Goal: Task Accomplishment & Management: Use online tool/utility

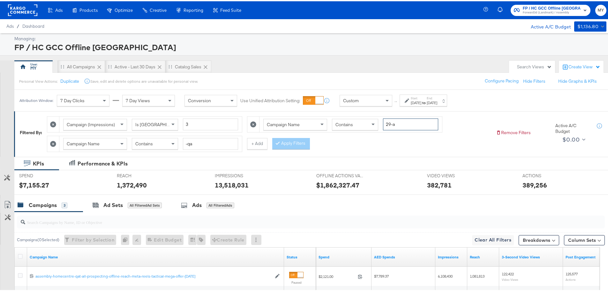
click at [398, 125] on input "29-a" at bounding box center [410, 123] width 55 height 12
type input "aff"
click at [300, 143] on button "Apply Filters" at bounding box center [291, 142] width 38 height 11
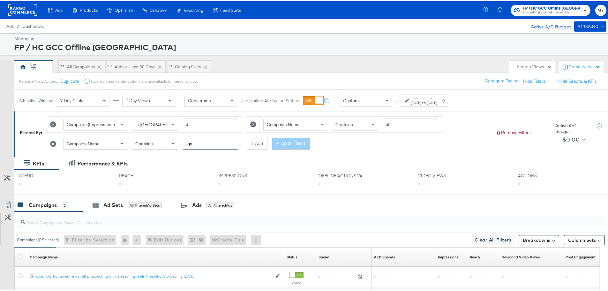
click at [213, 139] on input "-qa" at bounding box center [210, 143] width 55 height 12
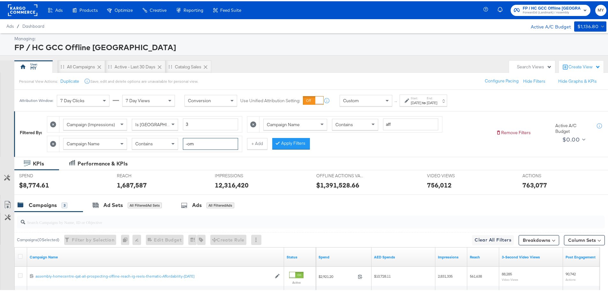
type input "-om"
click at [421, 100] on div "[DATE]" at bounding box center [416, 101] width 11 height 5
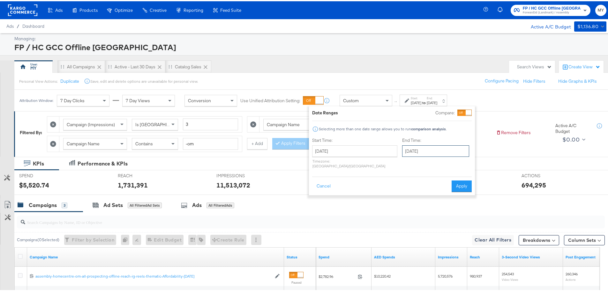
click at [413, 150] on input "[DATE]" at bounding box center [435, 149] width 67 height 11
click at [415, 225] on td "1" at bounding box center [420, 226] width 11 height 9
type input "[DATE]"
click at [459, 180] on button "Apply" at bounding box center [460, 184] width 20 height 11
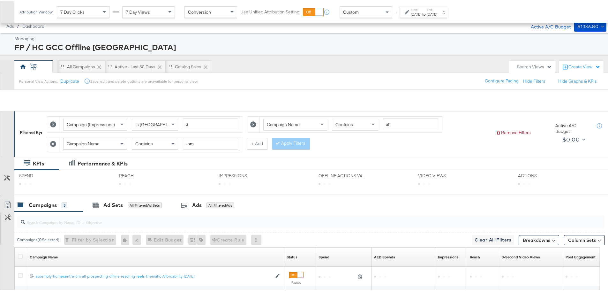
scroll to position [98, 0]
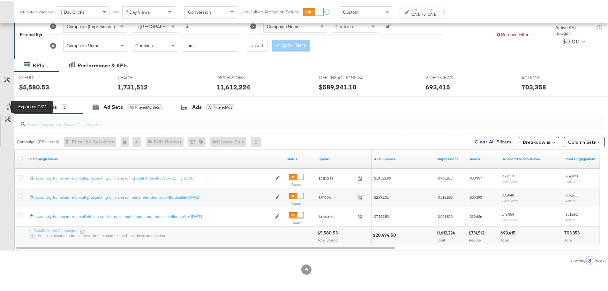
click at [7, 103] on icon at bounding box center [8, 106] width 8 height 8
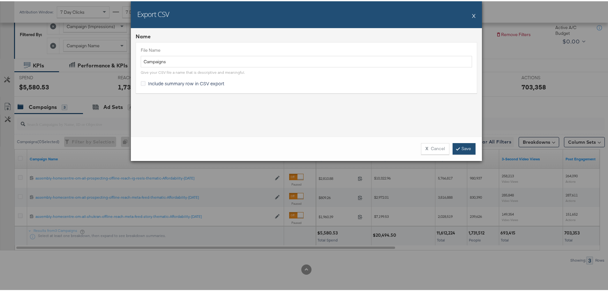
click at [464, 152] on link "Save" at bounding box center [464, 147] width 23 height 11
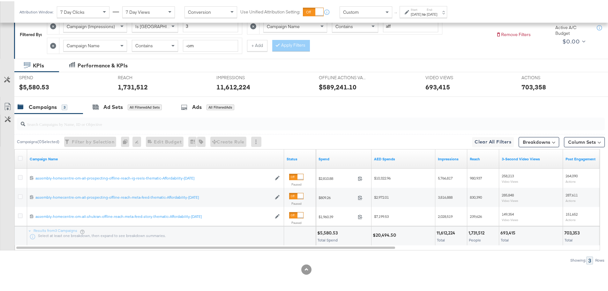
click at [55, 43] on icon at bounding box center [53, 45] width 6 height 6
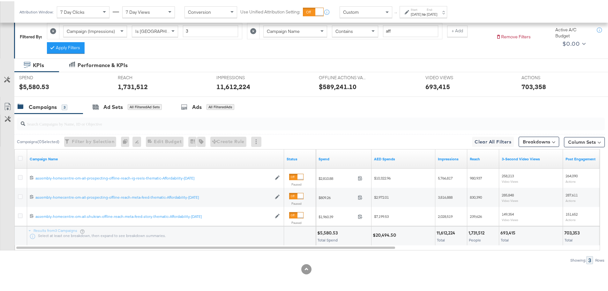
scroll to position [93, 0]
click at [76, 44] on button "Apply Filters" at bounding box center [66, 46] width 38 height 11
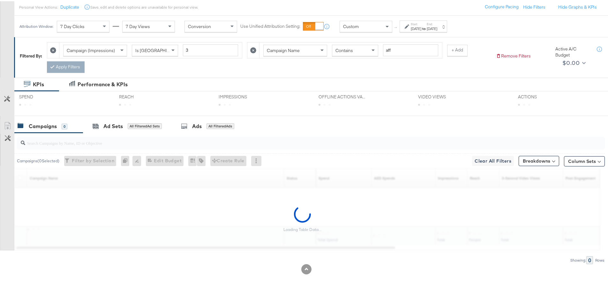
scroll to position [74, 0]
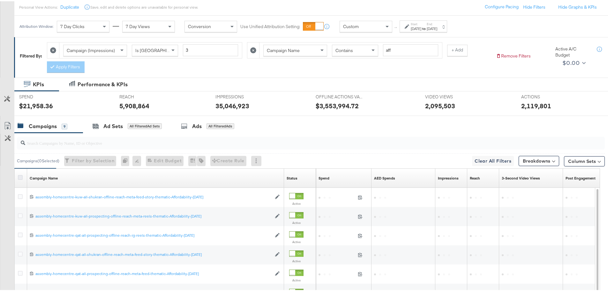
click at [19, 177] on icon at bounding box center [20, 176] width 5 height 5
click at [0, 0] on input "checkbox" at bounding box center [0, 0] width 0 height 0
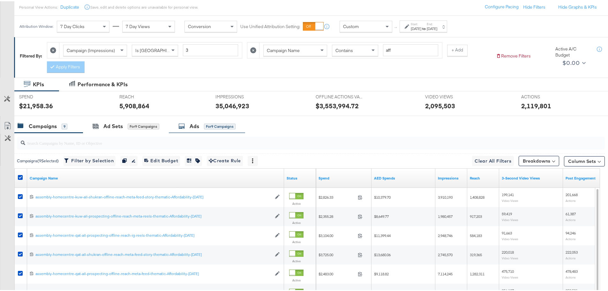
click at [195, 122] on div "Ads" at bounding box center [195, 124] width 10 height 7
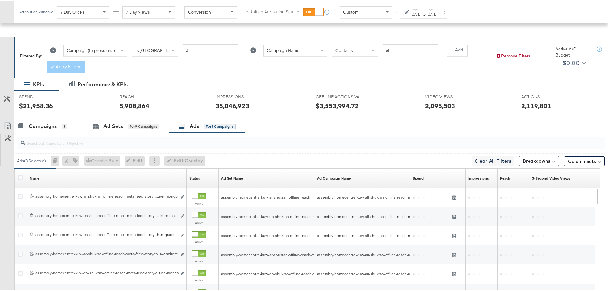
scroll to position [163, 0]
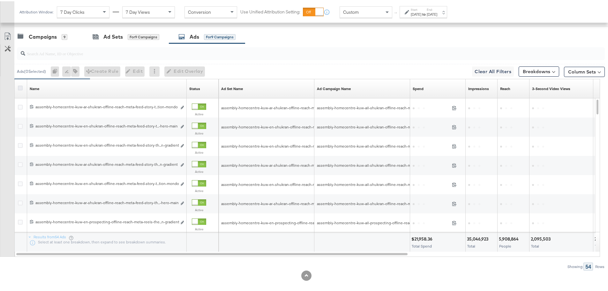
click at [20, 87] on icon at bounding box center [20, 86] width 5 height 5
click at [0, 0] on input "checkbox" at bounding box center [0, 0] width 0 height 0
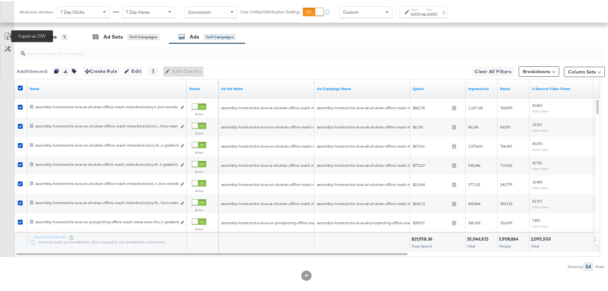
click at [6, 33] on icon at bounding box center [8, 35] width 8 height 8
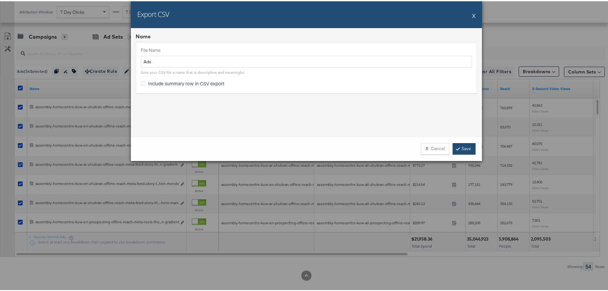
click at [458, 144] on link "Save" at bounding box center [464, 147] width 23 height 11
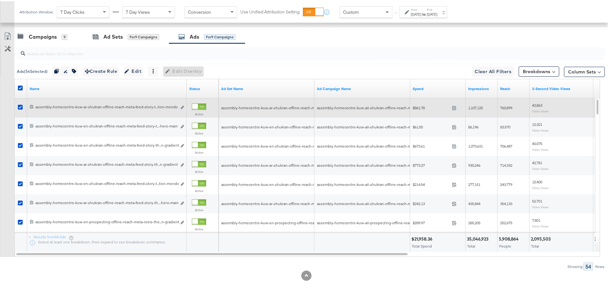
scroll to position [0, 0]
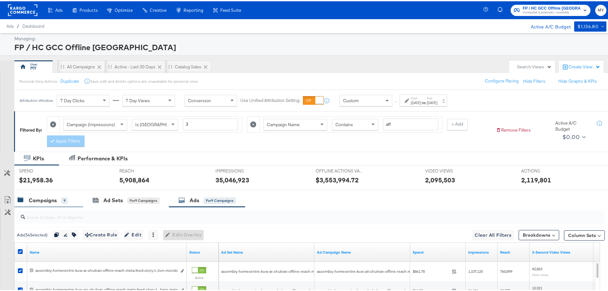
click at [53, 195] on div "Campaigns" at bounding box center [43, 198] width 28 height 7
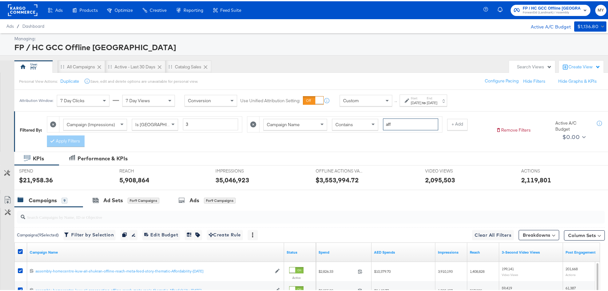
click at [400, 123] on input "aff" at bounding box center [410, 123] width 55 height 12
type input "bts"
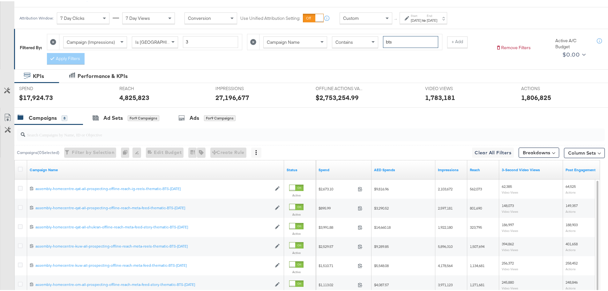
scroll to position [80, 0]
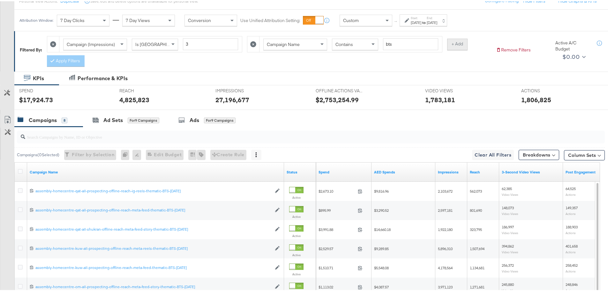
click at [462, 43] on button "+ Add" at bounding box center [457, 42] width 20 height 11
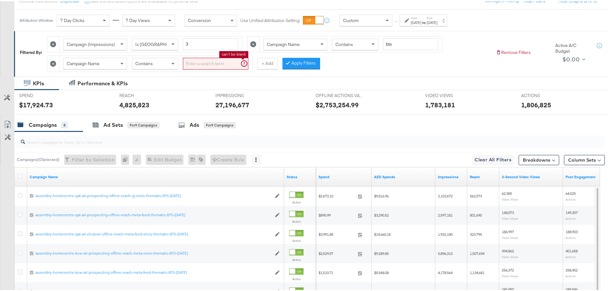
click at [219, 59] on input "search" at bounding box center [215, 63] width 65 height 12
type input "-om"
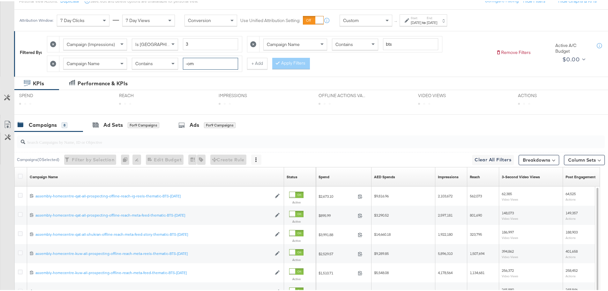
scroll to position [79, 0]
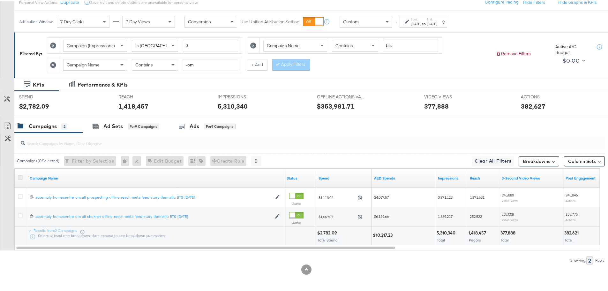
click at [21, 177] on icon at bounding box center [20, 176] width 5 height 5
click at [0, 0] on input "checkbox" at bounding box center [0, 0] width 0 height 0
click at [9, 123] on icon at bounding box center [8, 125] width 8 height 8
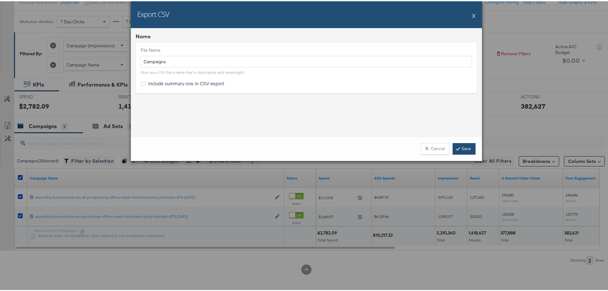
click at [467, 145] on link "Save" at bounding box center [464, 147] width 23 height 11
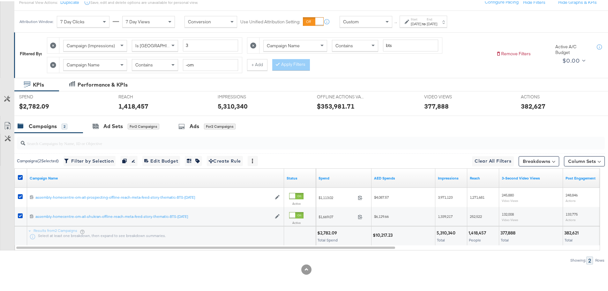
click at [55, 65] on icon at bounding box center [53, 64] width 6 height 6
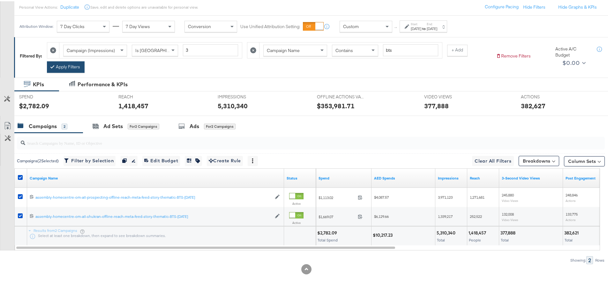
click at [74, 68] on button "Apply Filters" at bounding box center [66, 65] width 38 height 11
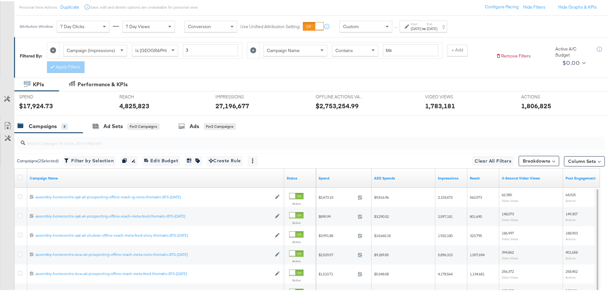
click at [20, 179] on div at bounding box center [21, 177] width 7 height 6
click at [21, 177] on icon at bounding box center [20, 176] width 5 height 5
click at [0, 0] on input "checkbox" at bounding box center [0, 0] width 0 height 0
click at [187, 122] on div "Ads for 8 Campaigns" at bounding box center [206, 124] width 57 height 7
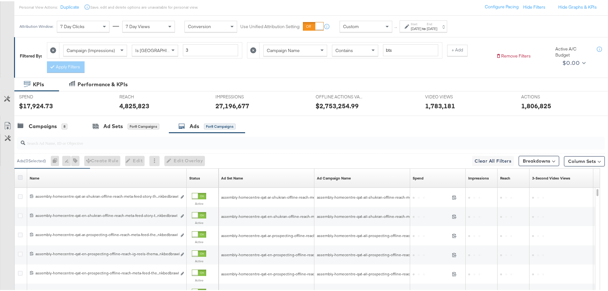
click at [21, 174] on icon at bounding box center [20, 176] width 5 height 5
click at [0, 0] on input "checkbox" at bounding box center [0, 0] width 0 height 0
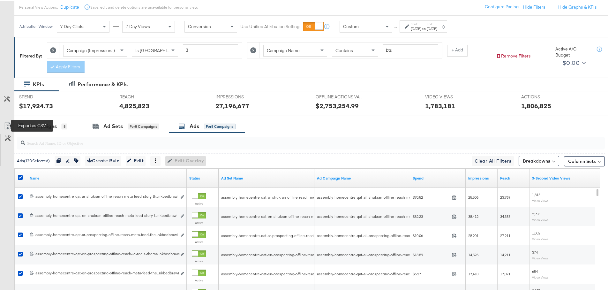
click at [7, 125] on icon at bounding box center [8, 125] width 8 height 8
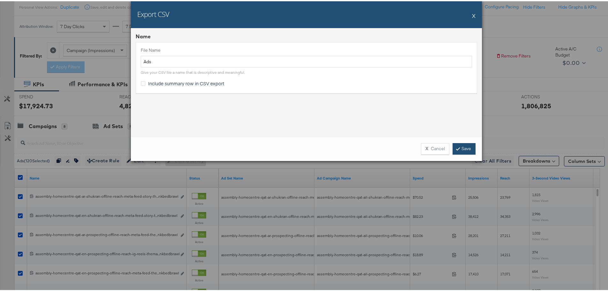
click at [461, 150] on link "Save" at bounding box center [464, 147] width 23 height 11
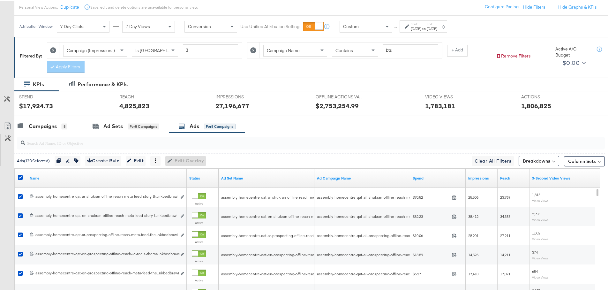
click at [56, 127] on div "Campaigns" at bounding box center [43, 124] width 28 height 7
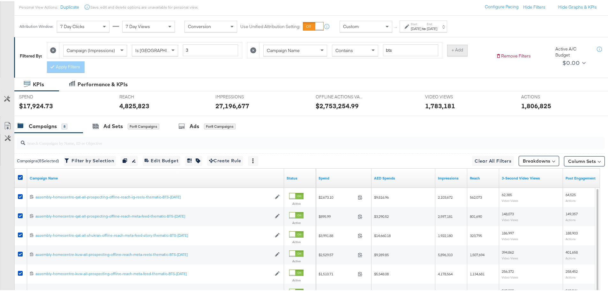
click at [452, 52] on button "+ Add" at bounding box center [457, 48] width 20 height 11
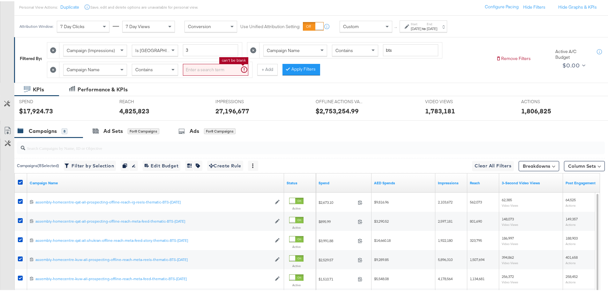
click at [216, 71] on input "search" at bounding box center [215, 69] width 65 height 12
type input "-qa"
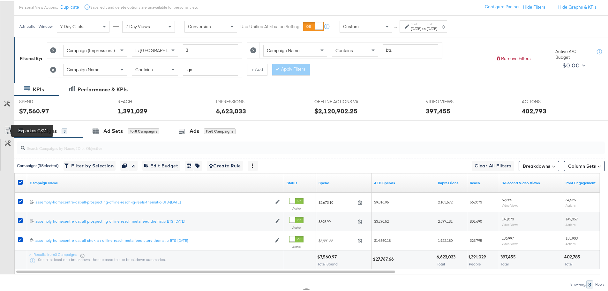
click at [6, 131] on icon at bounding box center [8, 129] width 8 height 8
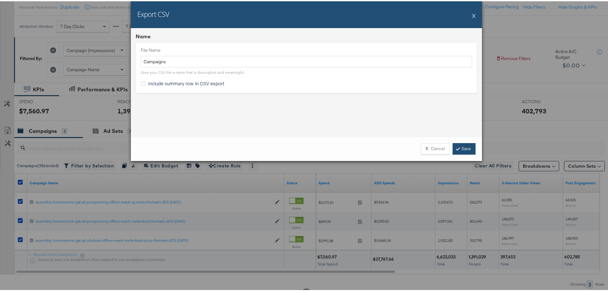
click at [460, 149] on link "Save" at bounding box center [464, 147] width 23 height 11
